Goal: Check status: Check status

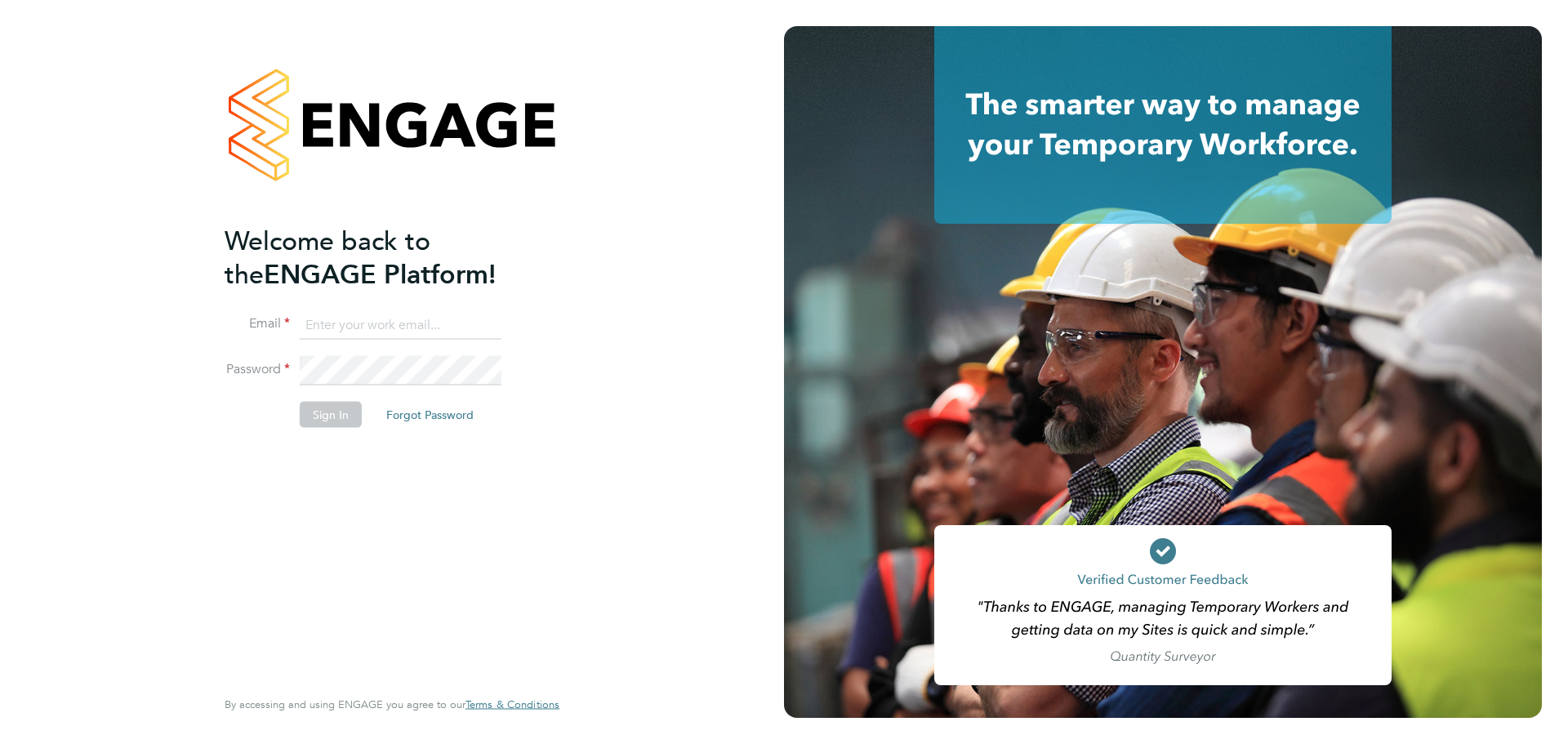
type input "jack.smith@uk.g4s.com"
click at [315, 413] on button "Sign In" at bounding box center [330, 414] width 62 height 26
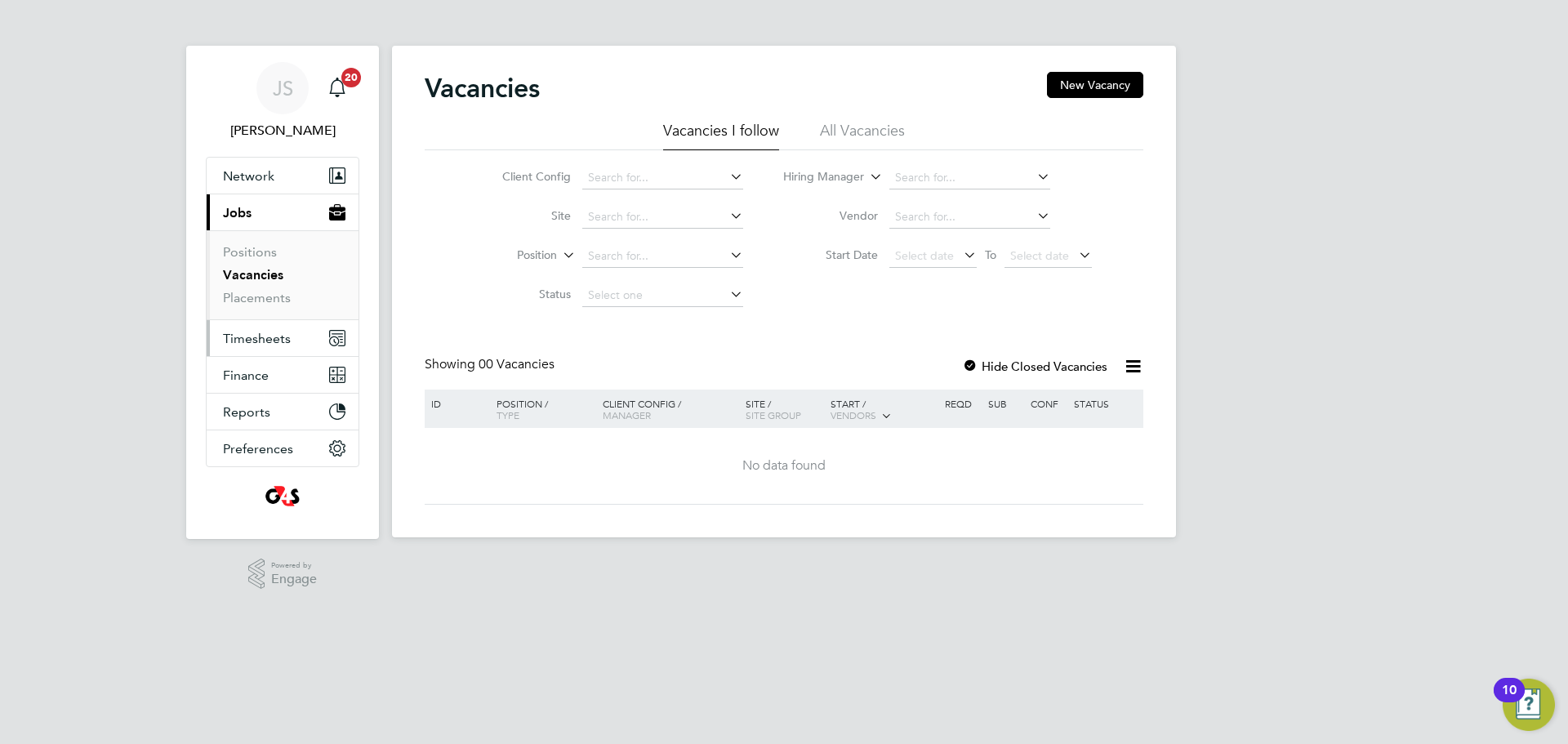
click at [260, 333] on span "Timesheets" at bounding box center [257, 338] width 68 height 16
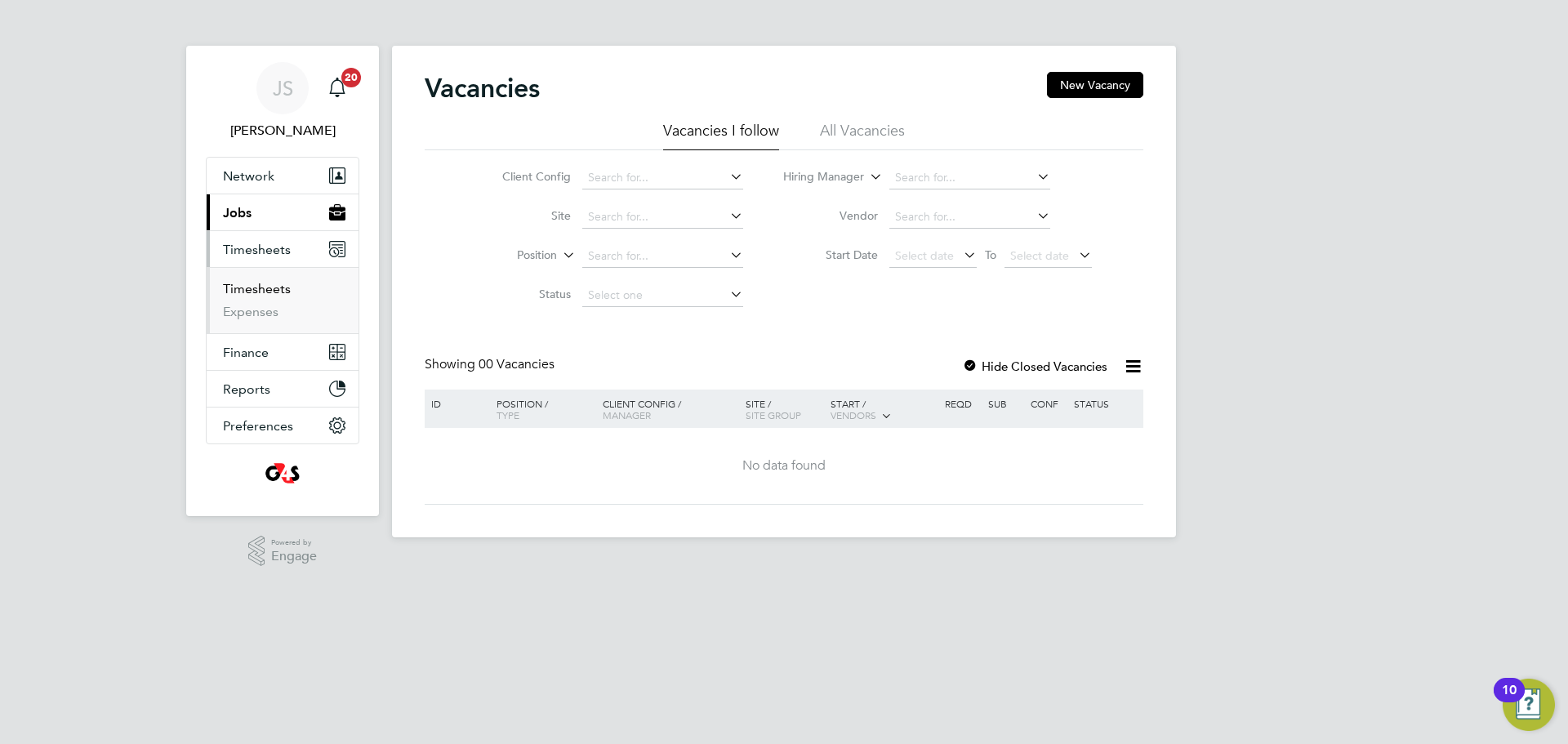
click at [276, 290] on link "Timesheets" at bounding box center [257, 288] width 68 height 16
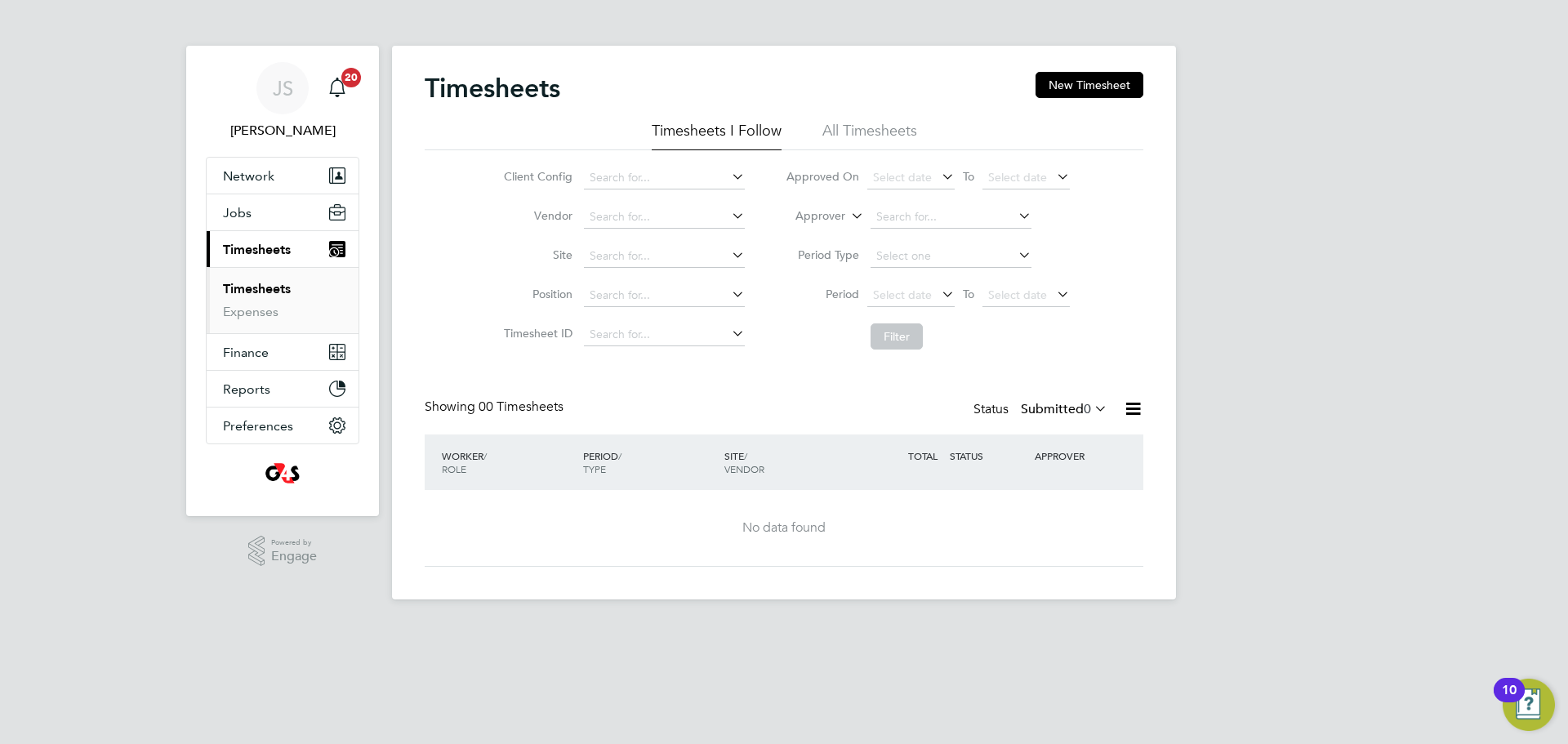
click at [1090, 404] on icon at bounding box center [1090, 408] width 0 height 23
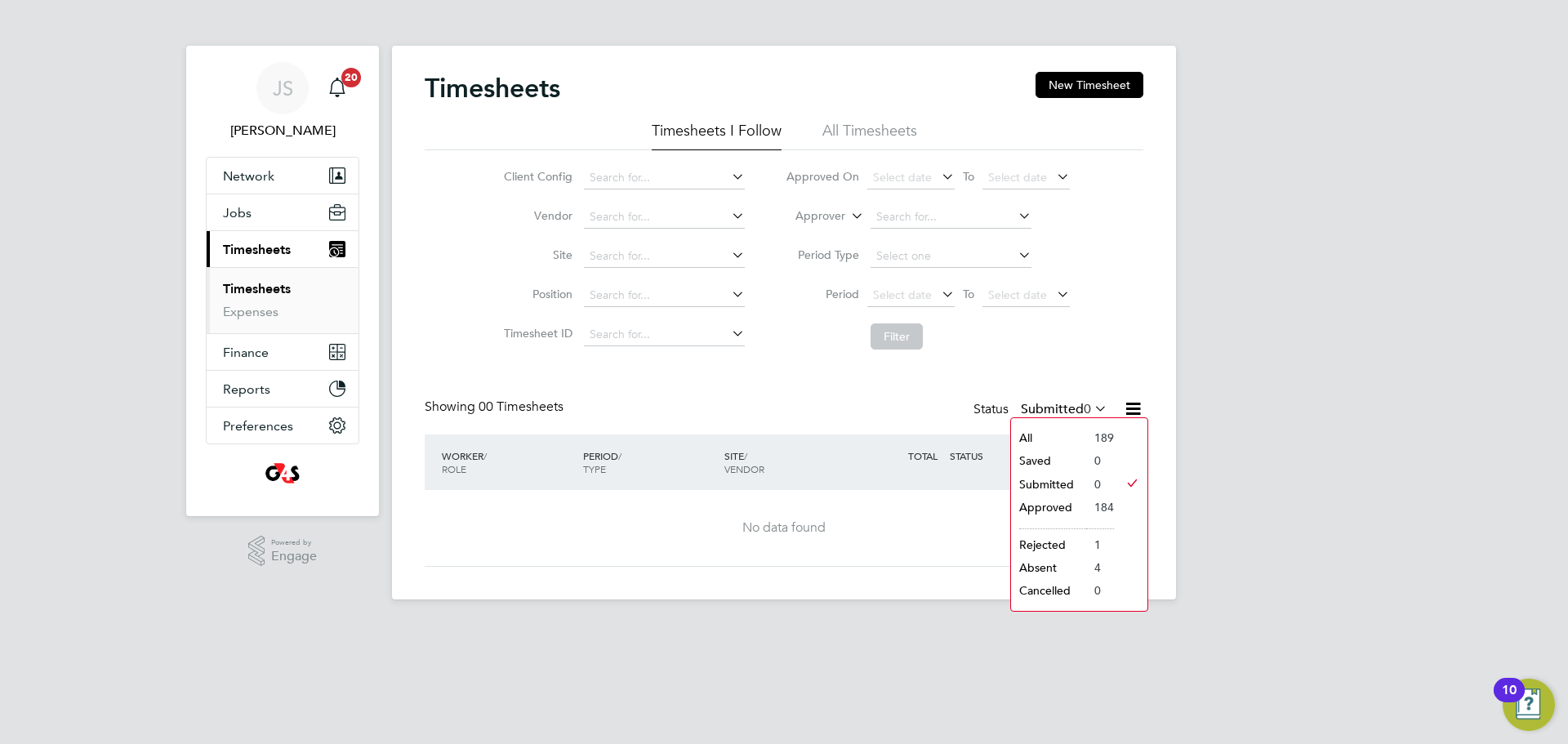
click at [1059, 506] on li "Approved" at bounding box center [1048, 507] width 75 height 23
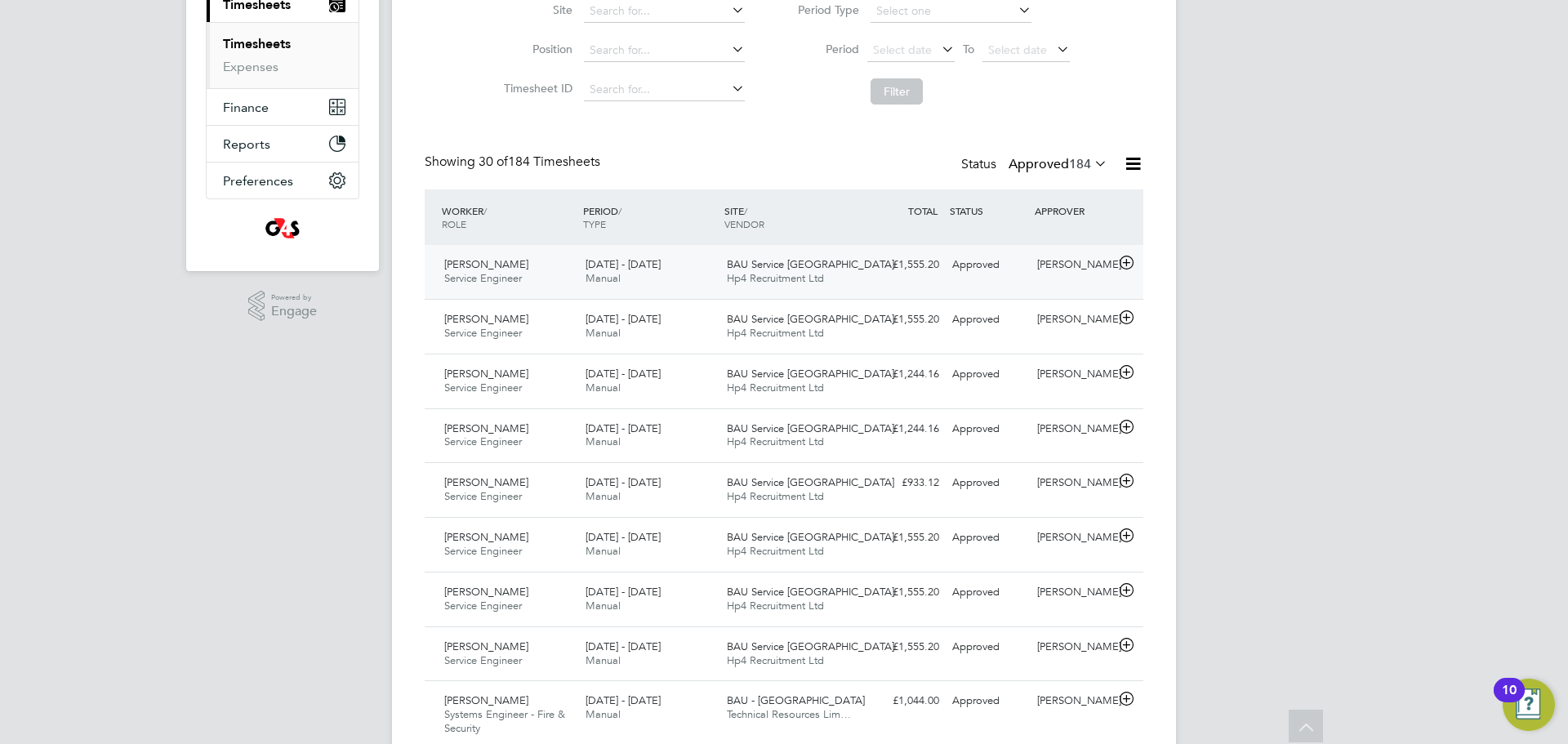
click at [1128, 267] on icon at bounding box center [1126, 263] width 20 height 13
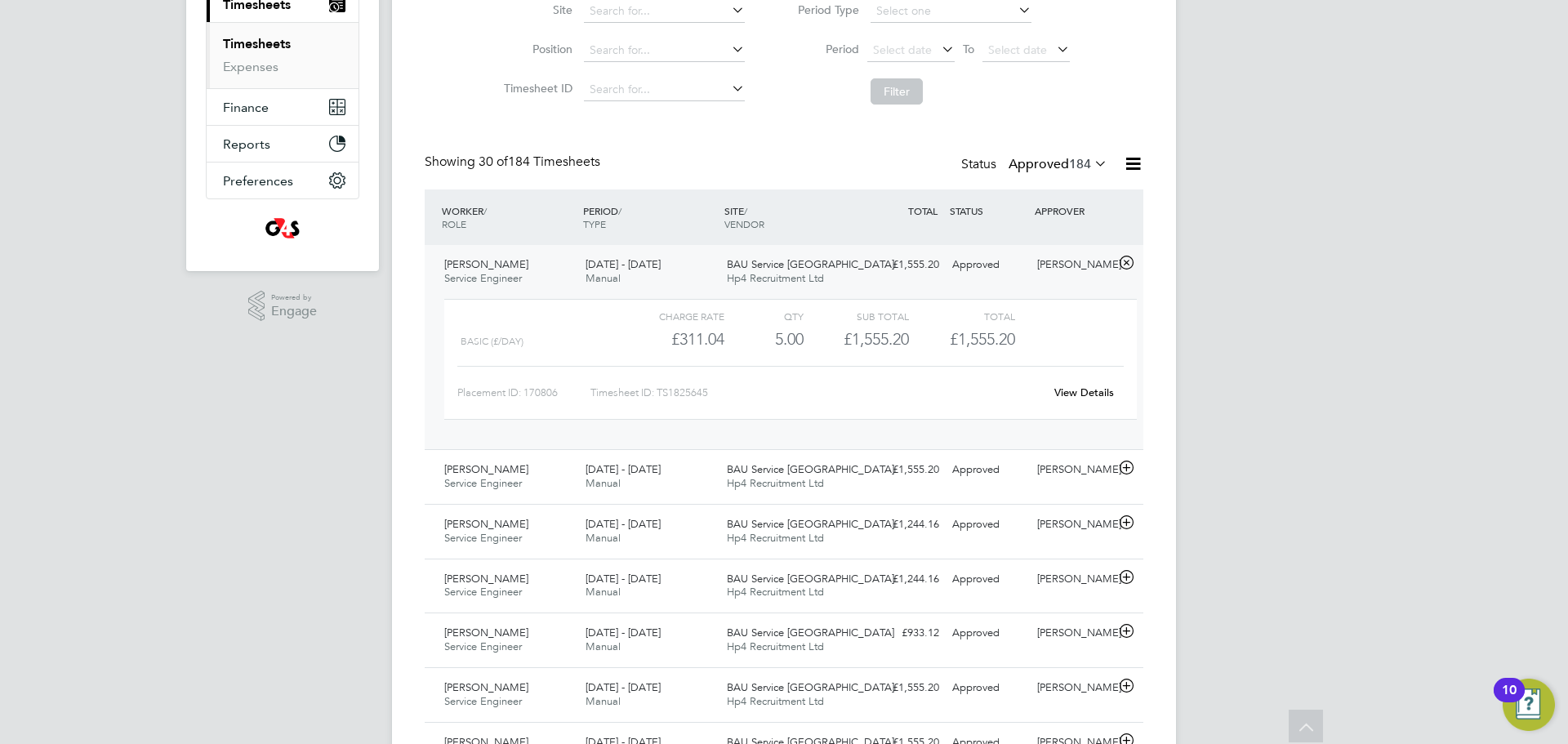
click at [1066, 394] on link "View Details" at bounding box center [1083, 392] width 60 height 14
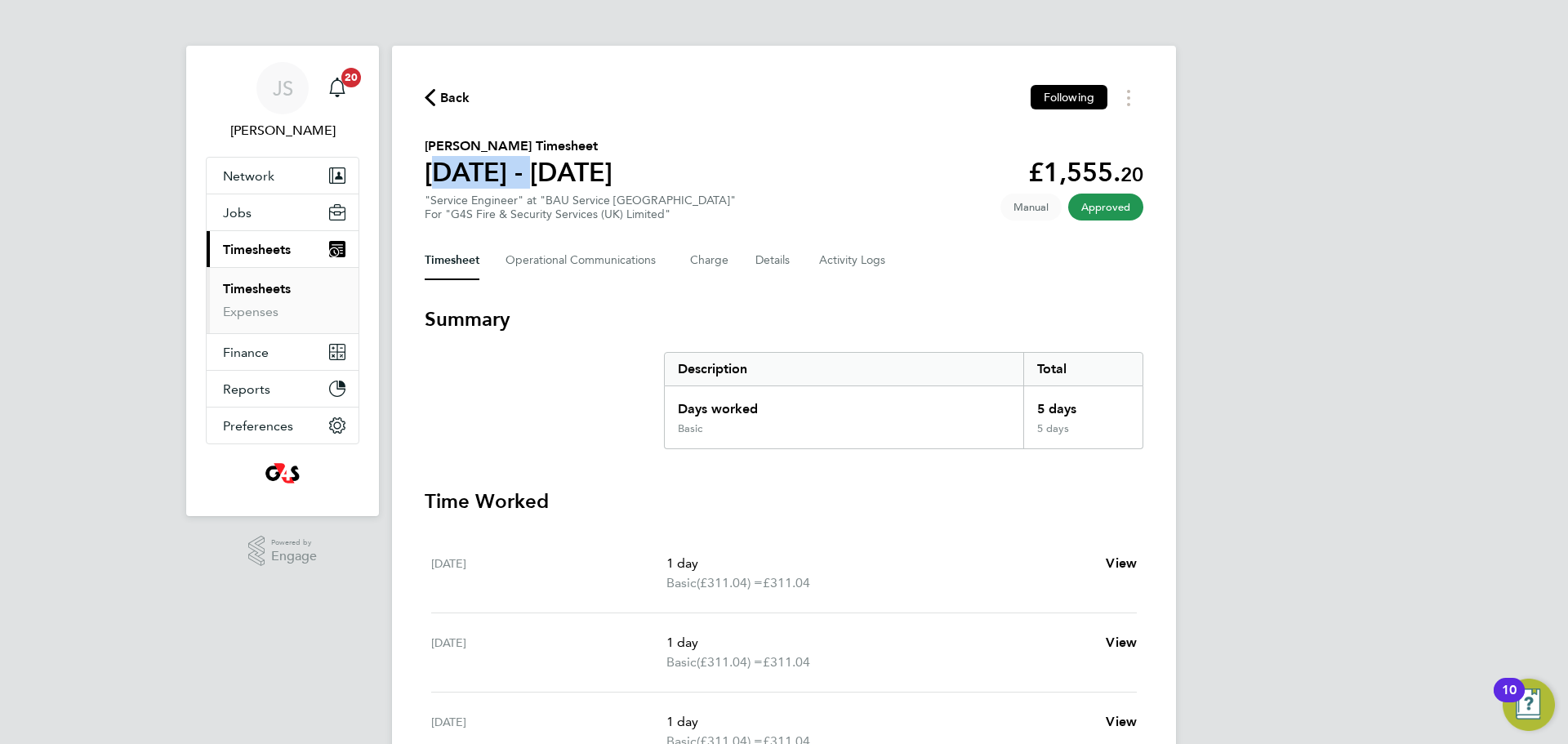
drag, startPoint x: 430, startPoint y: 168, endPoint x: 515, endPoint y: 168, distance: 85.0
click at [515, 168] on h1 "[DATE] - [DATE]" at bounding box center [518, 171] width 188 height 32
click at [753, 181] on section "[PERSON_NAME] Timesheet [DATE] - [DATE] £1,555. 20 "Service Engineer" at "BAU S…" at bounding box center [783, 179] width 719 height 85
